Goal: Task Accomplishment & Management: Manage account settings

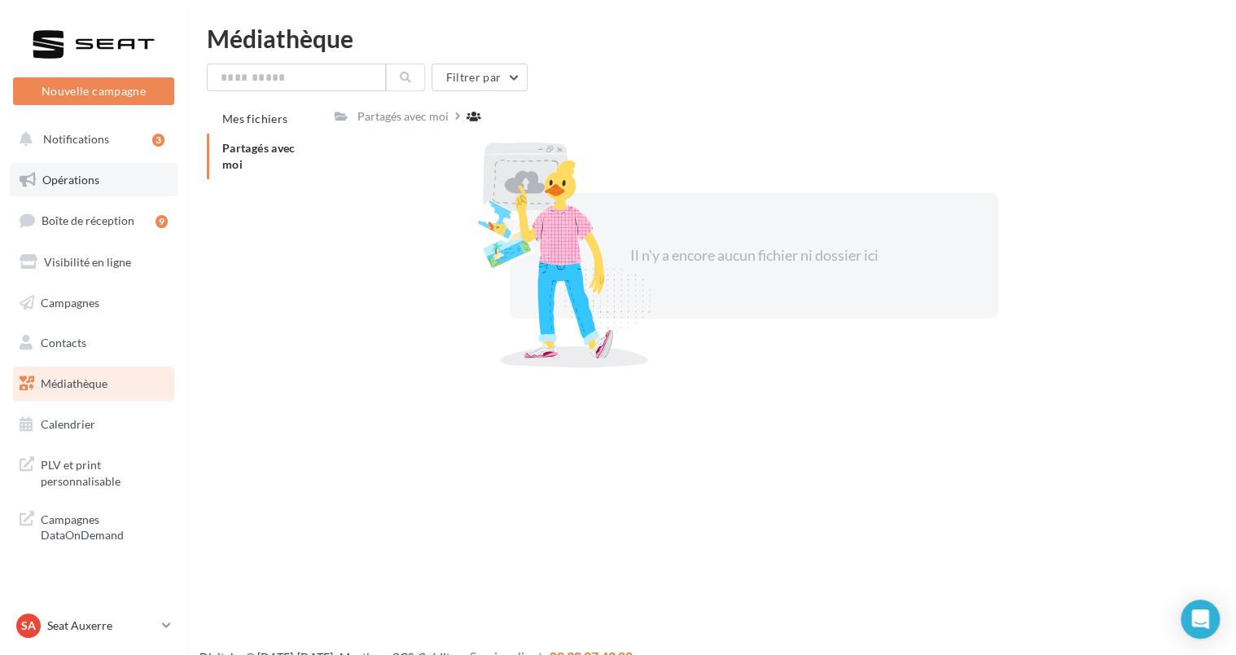
click at [100, 186] on link "Opérations" at bounding box center [94, 180] width 168 height 34
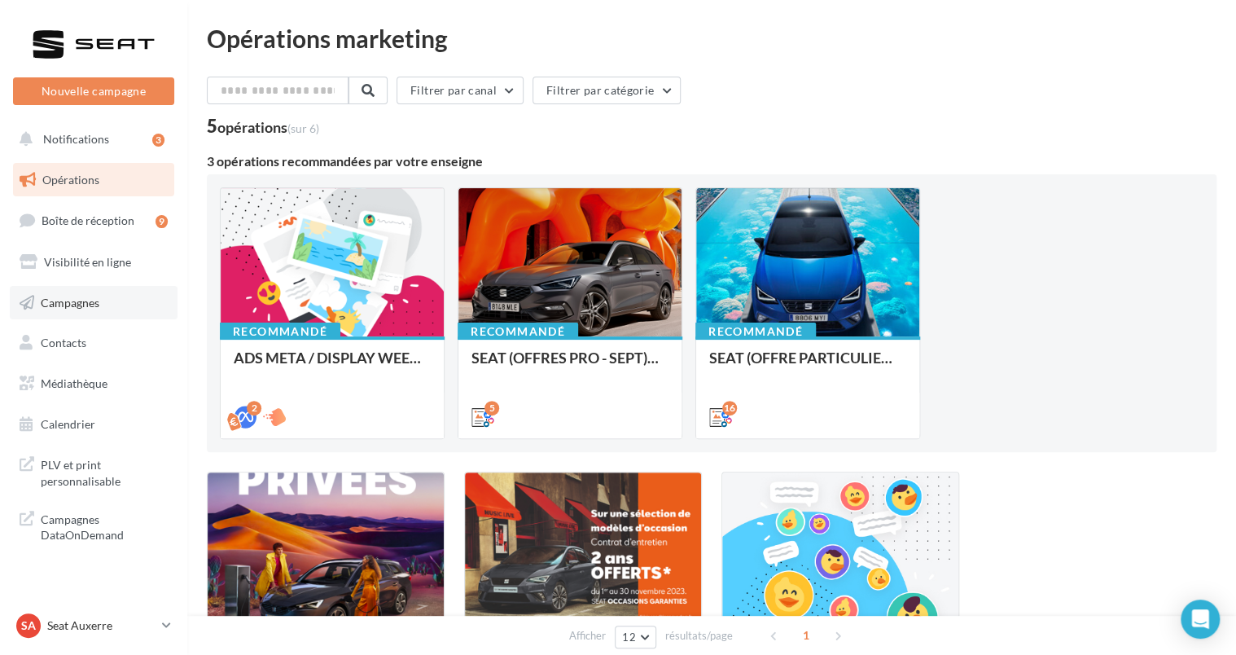
click at [81, 309] on link "Campagnes" at bounding box center [94, 303] width 168 height 34
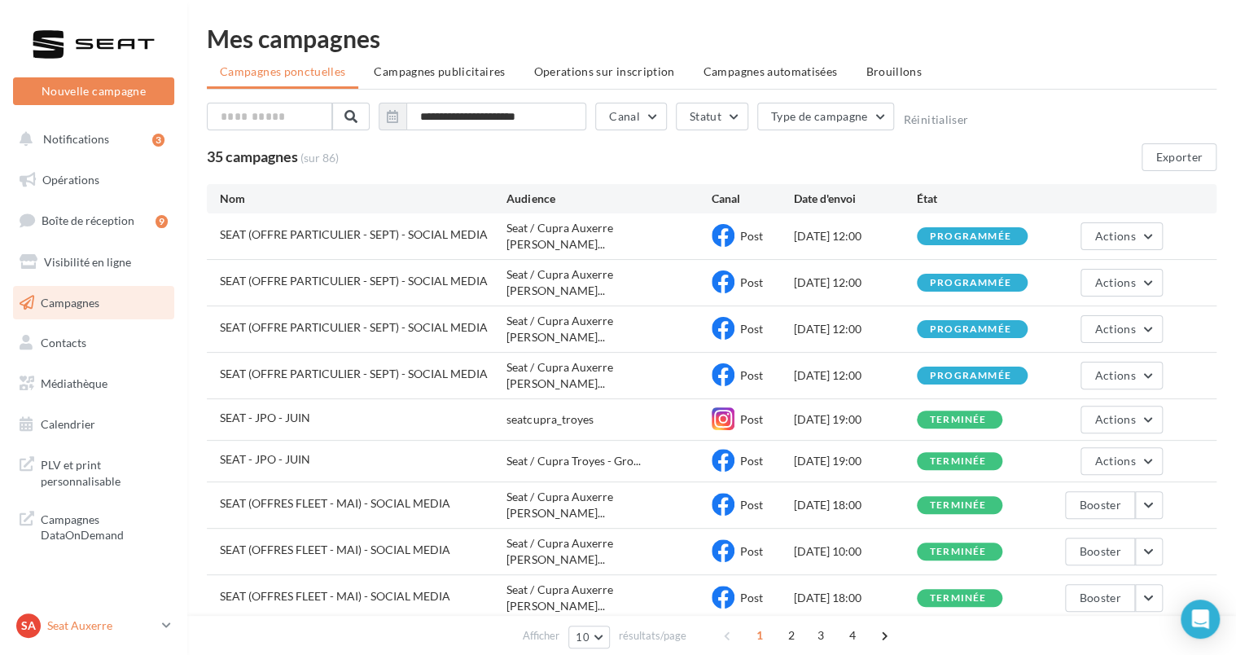
click at [93, 637] on div "SA Seat [GEOGRAPHIC_DATA] SEAT-[GEOGRAPHIC_DATA]" at bounding box center [85, 625] width 139 height 24
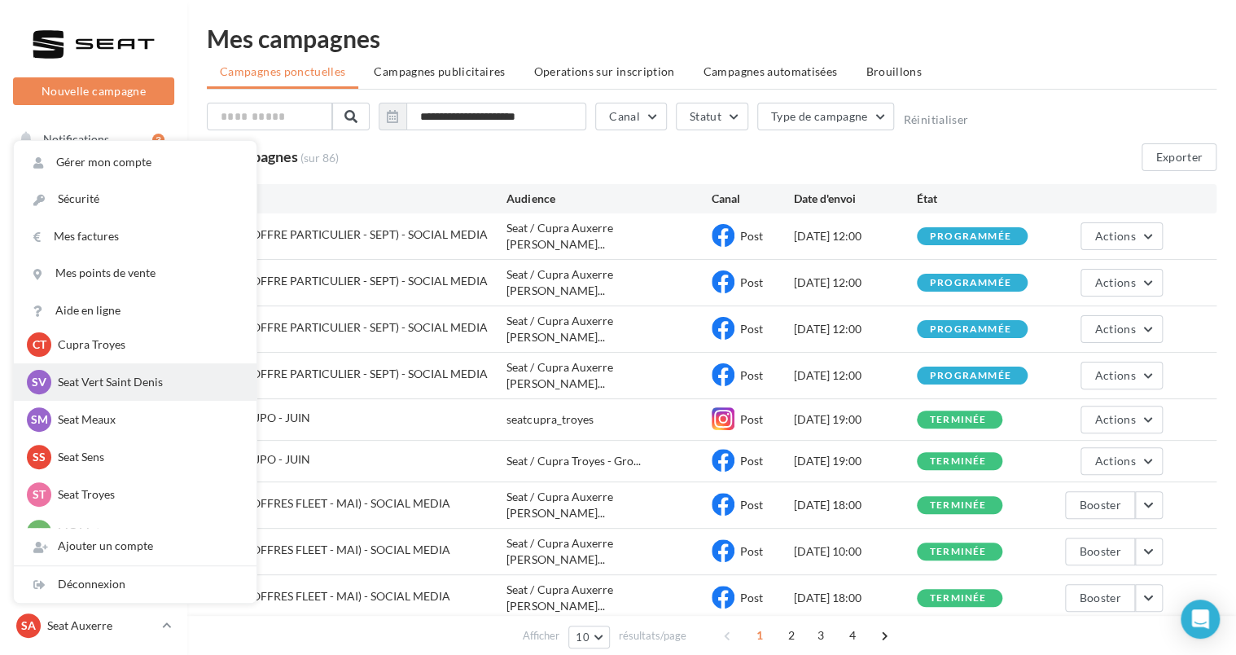
scroll to position [150, 0]
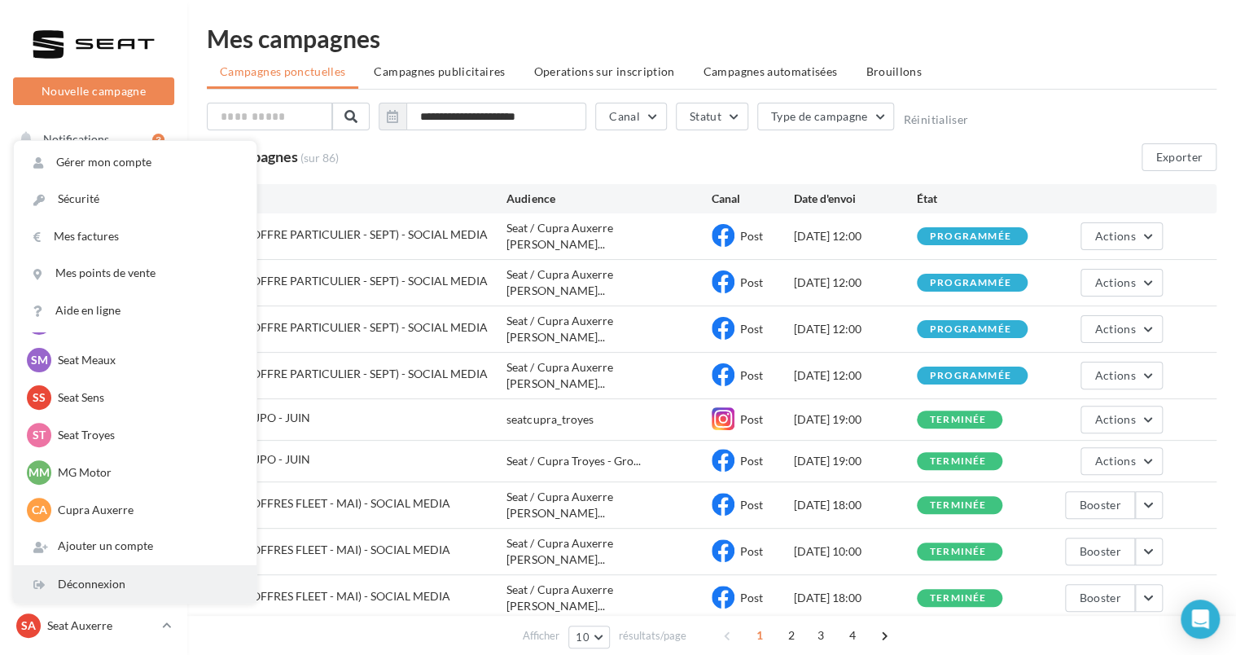
click at [102, 577] on div "Déconnexion" at bounding box center [135, 584] width 243 height 37
